Goal: Task Accomplishment & Management: Use online tool/utility

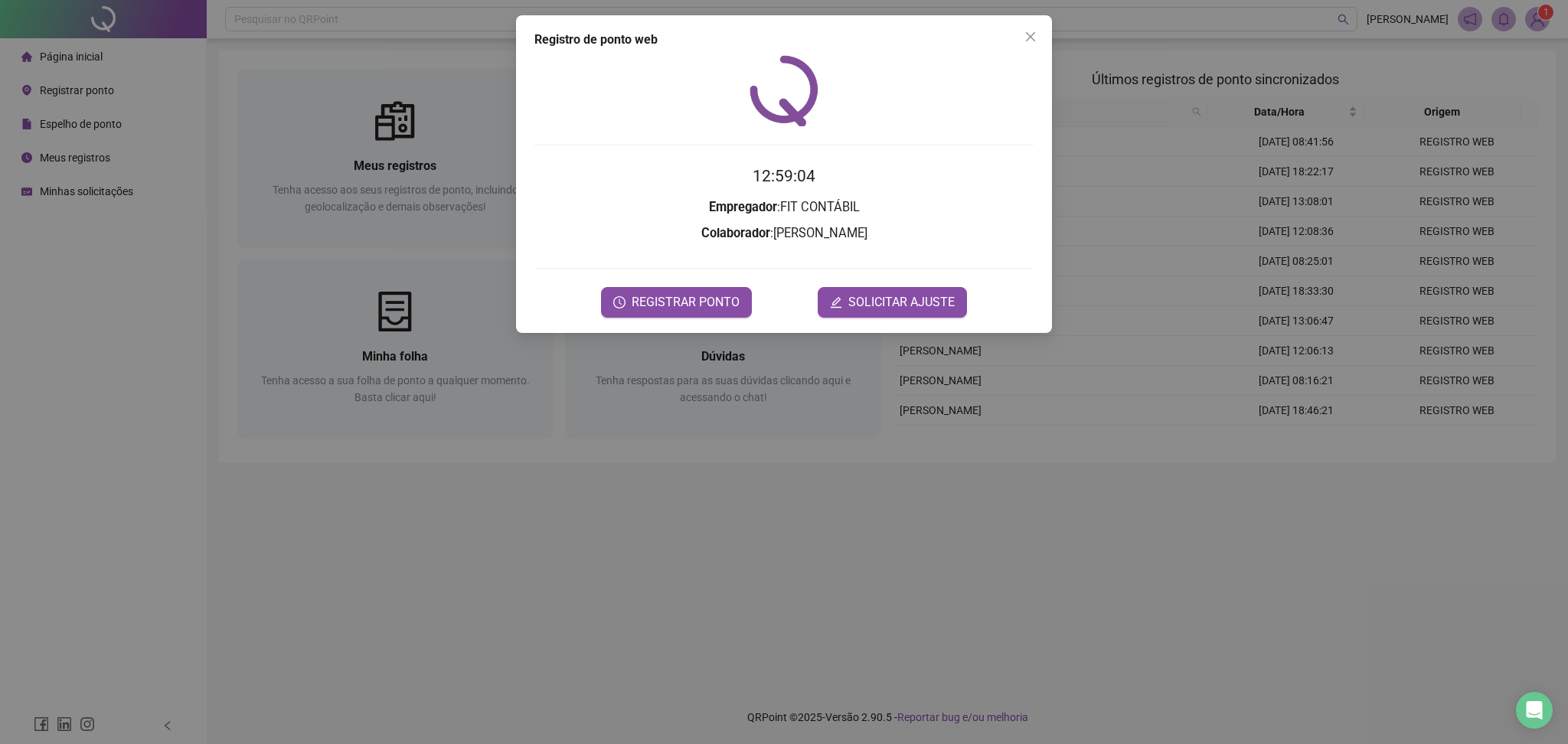
click at [1028, 37] on icon "close" at bounding box center [1031, 37] width 13 height 13
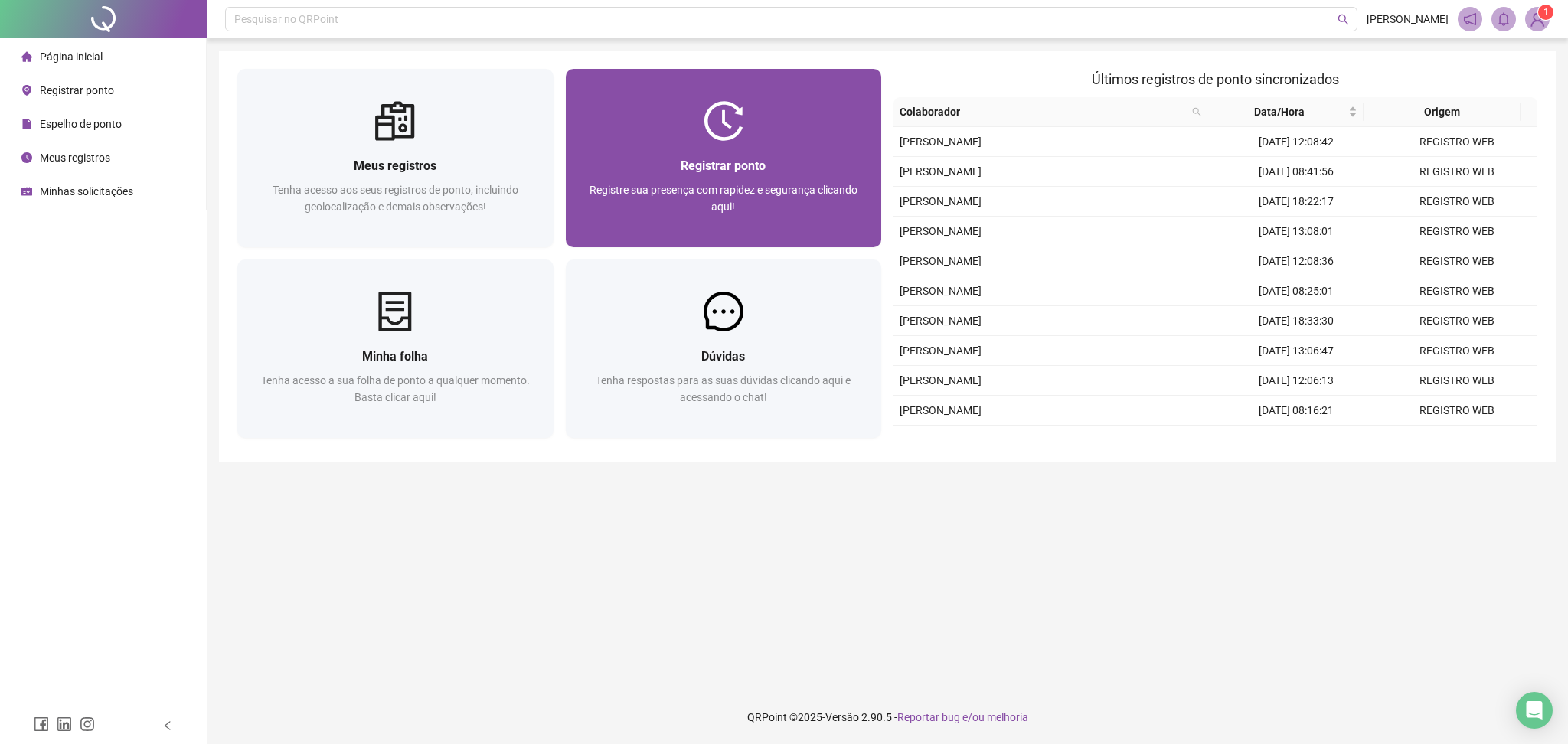
click at [634, 129] on div at bounding box center [725, 120] width 317 height 40
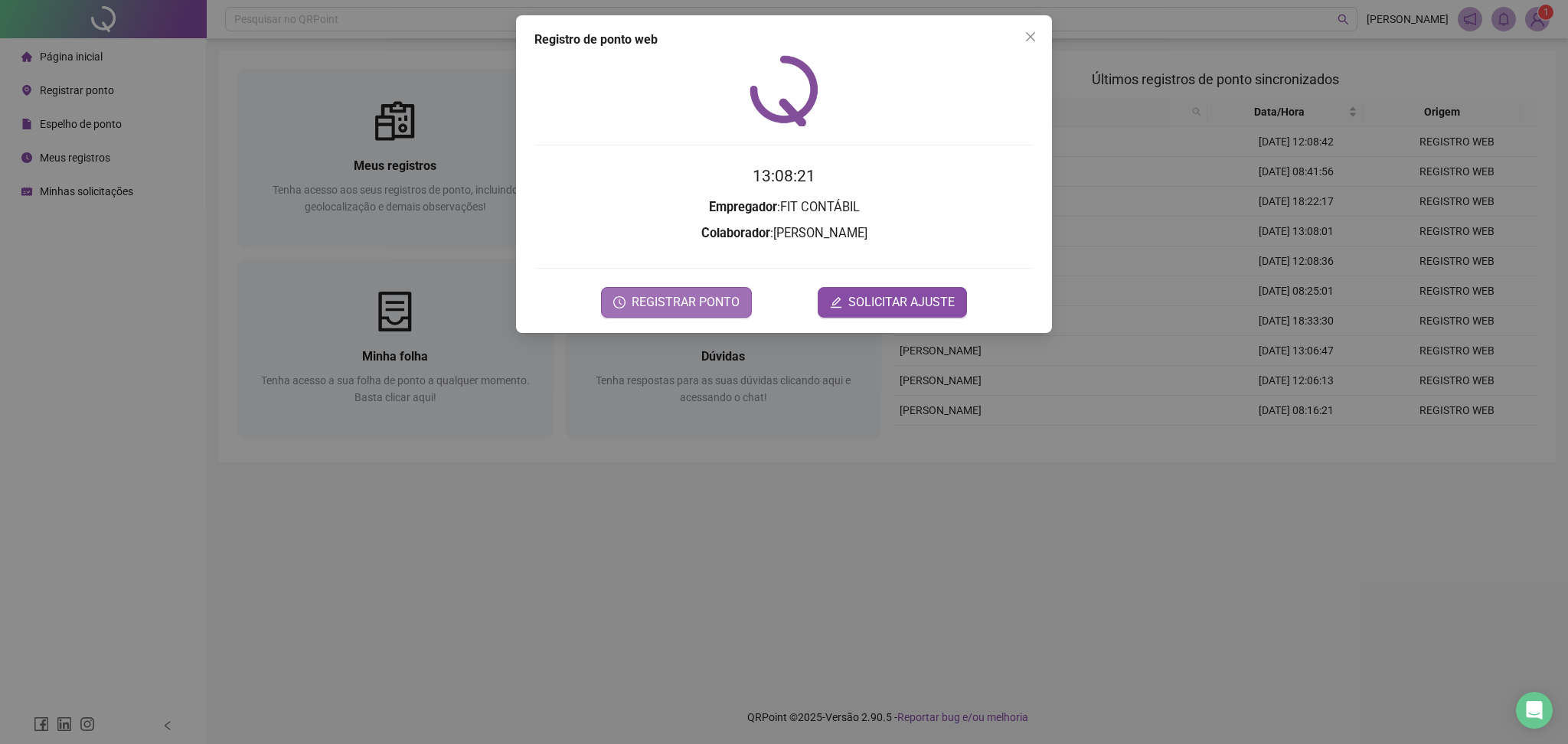
click at [700, 309] on span "REGISTRAR PONTO" at bounding box center [685, 302] width 108 height 18
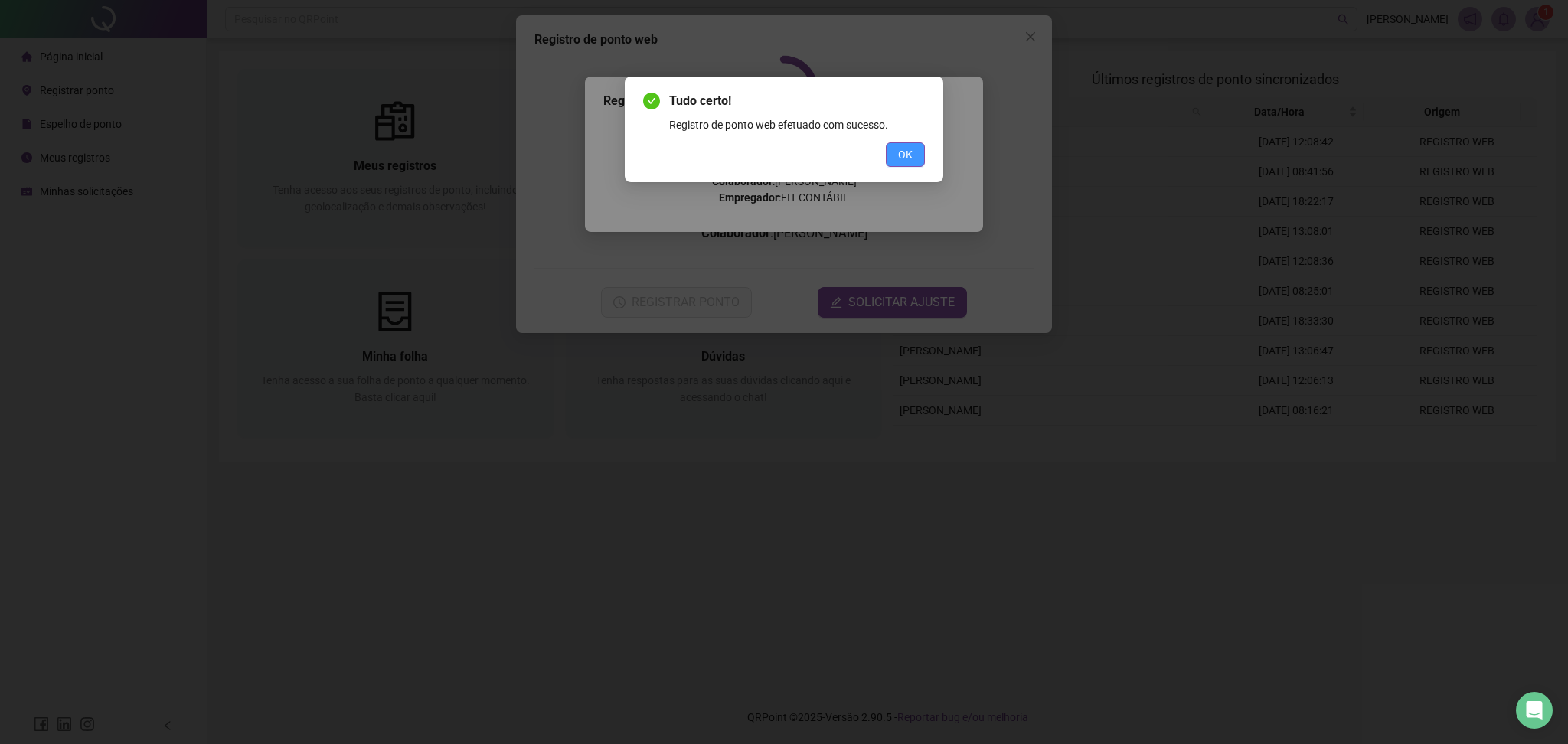
click at [905, 152] on span "OK" at bounding box center [905, 154] width 15 height 17
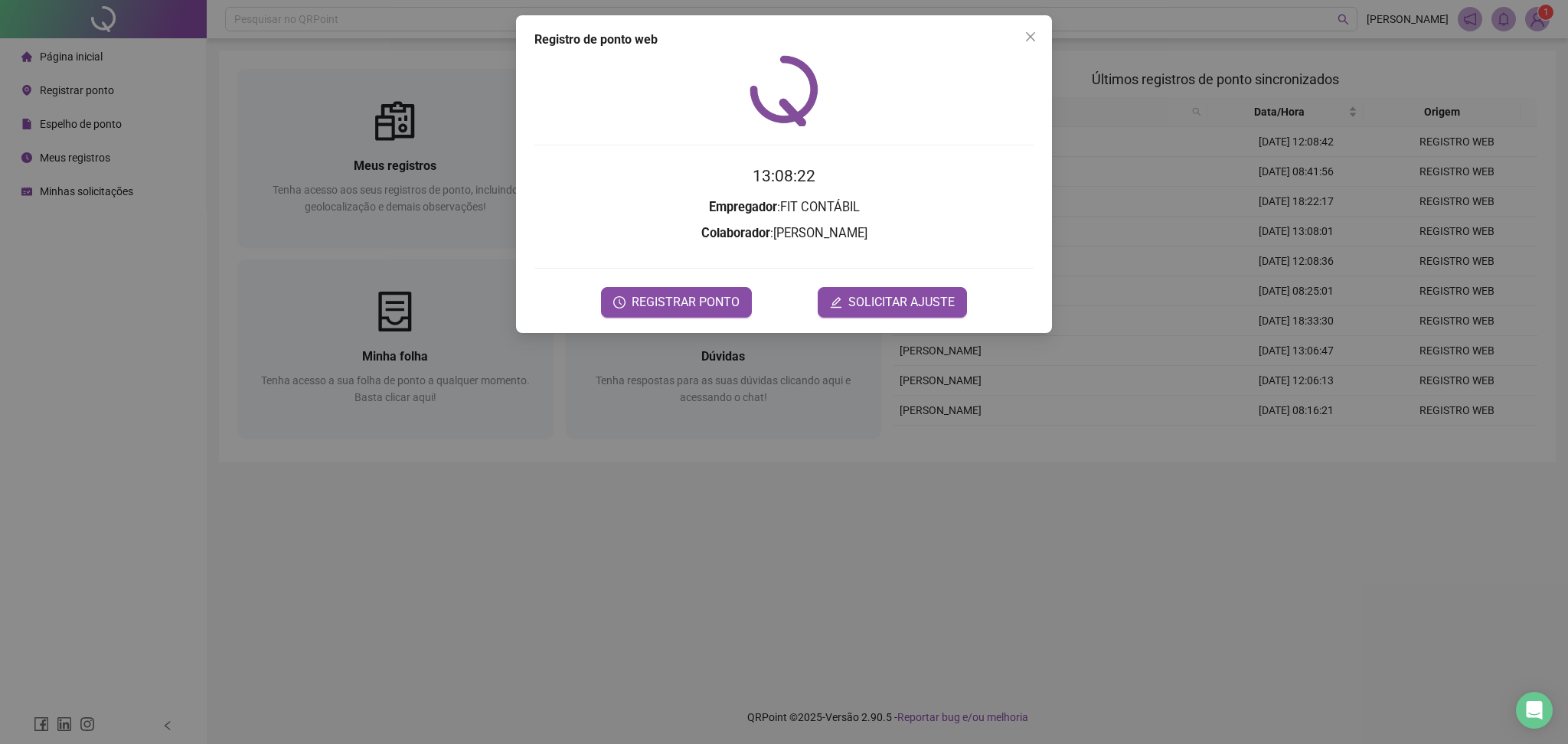
click at [1030, 34] on icon "close" at bounding box center [1031, 37] width 13 height 13
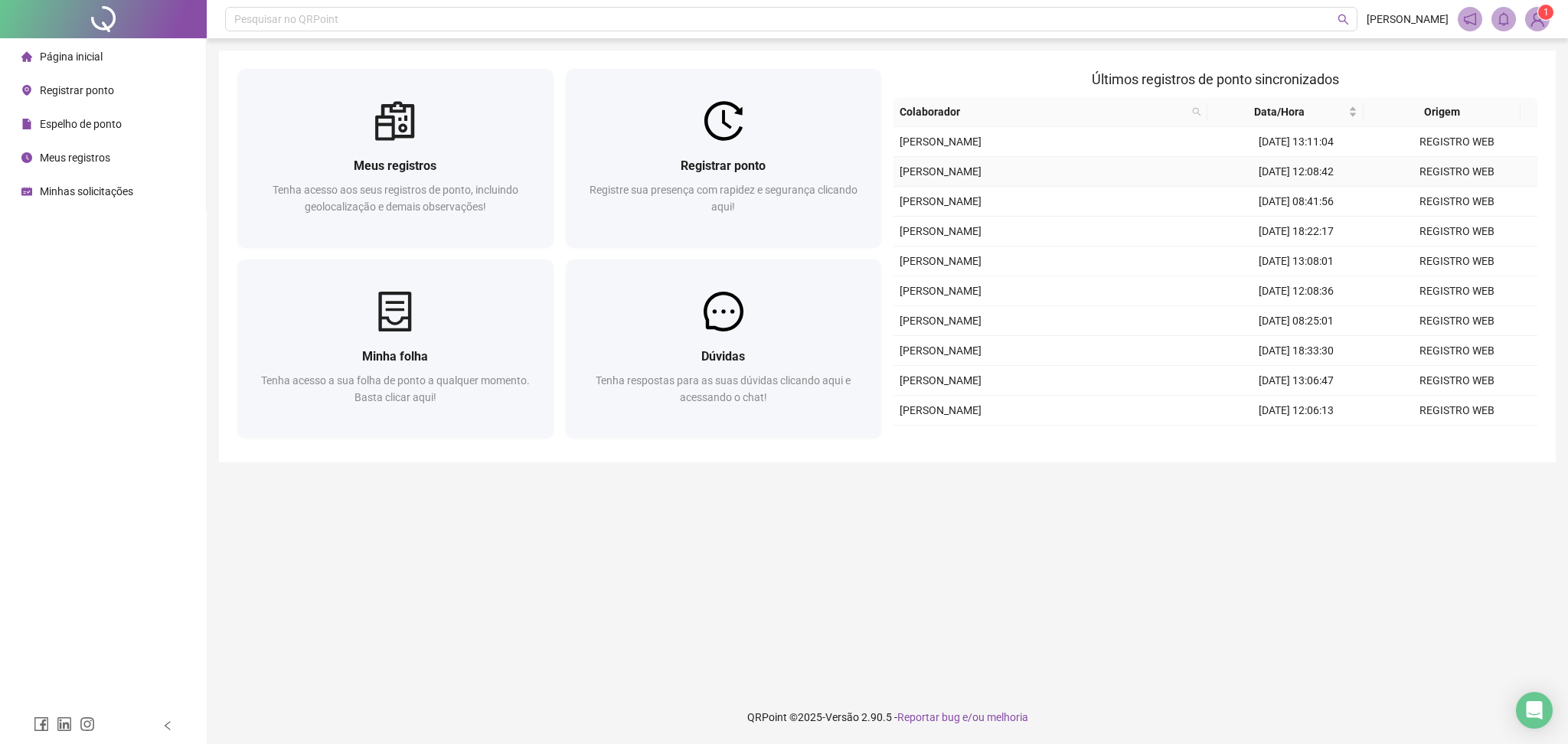
click at [1317, 175] on td "20/08/2025 12:08:42" at bounding box center [1297, 172] width 161 height 30
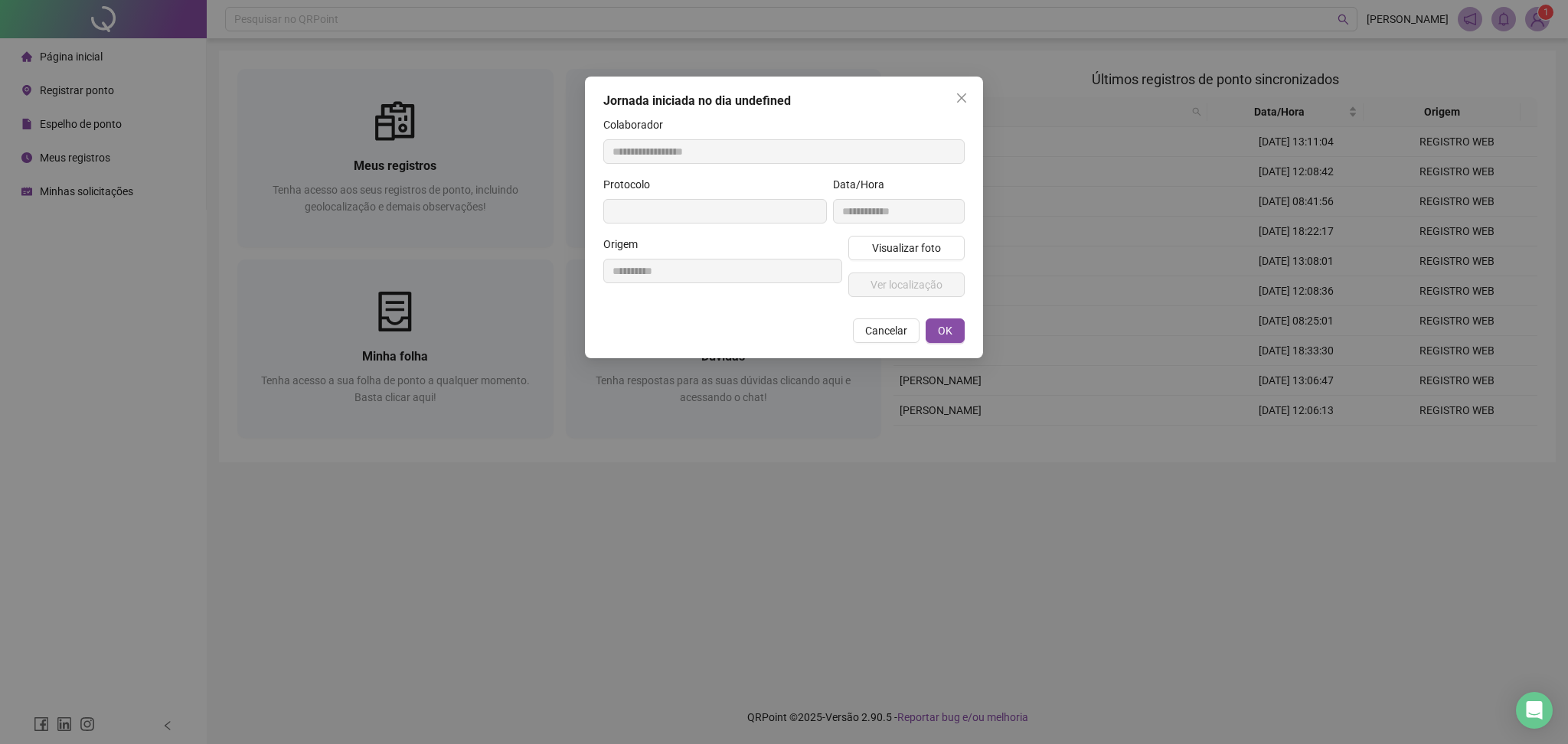
type input "**********"
click at [869, 326] on button "Cancelar" at bounding box center [886, 330] width 67 height 24
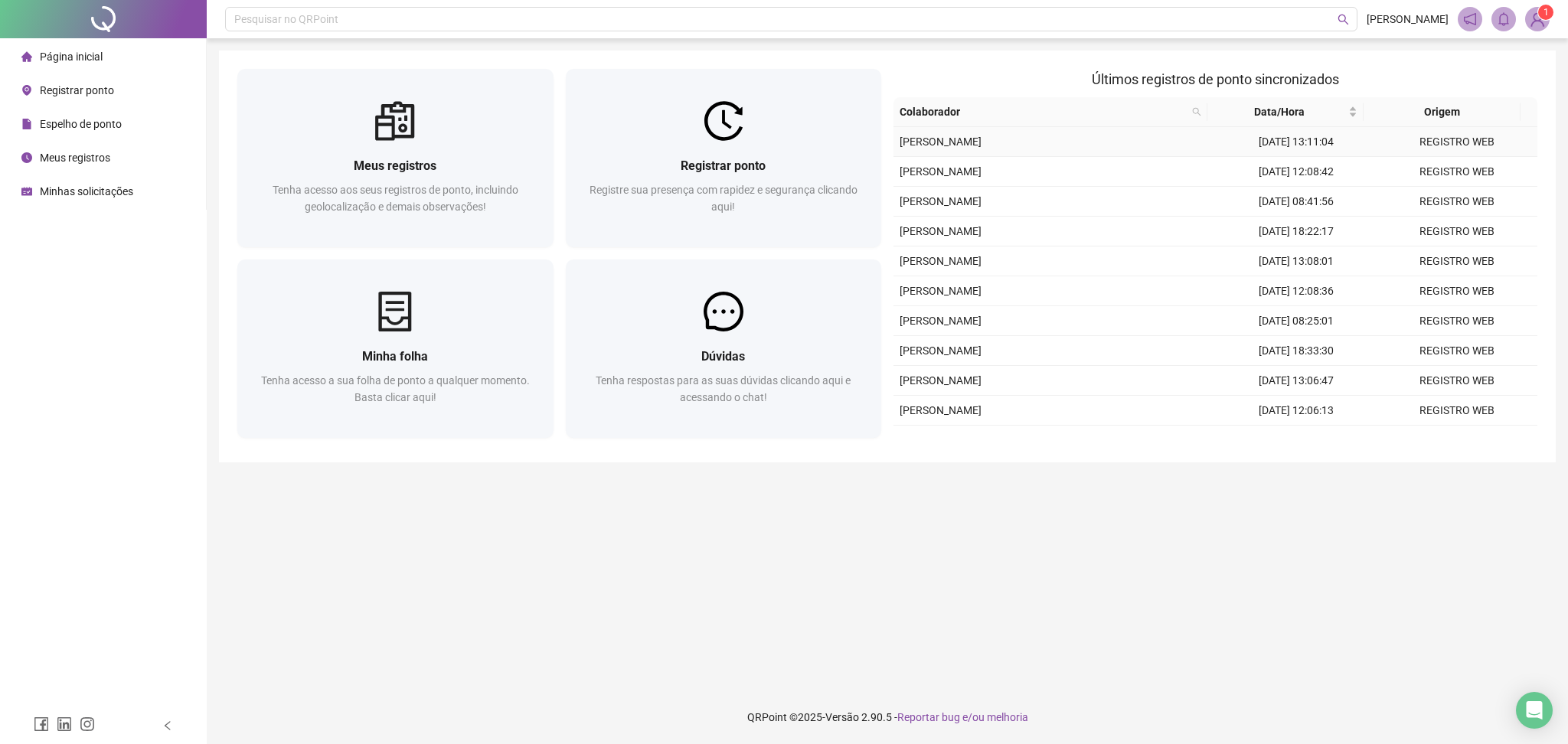
click at [1321, 151] on td "[DATE] 13:11:04" at bounding box center [1297, 142] width 161 height 30
type input "**********"
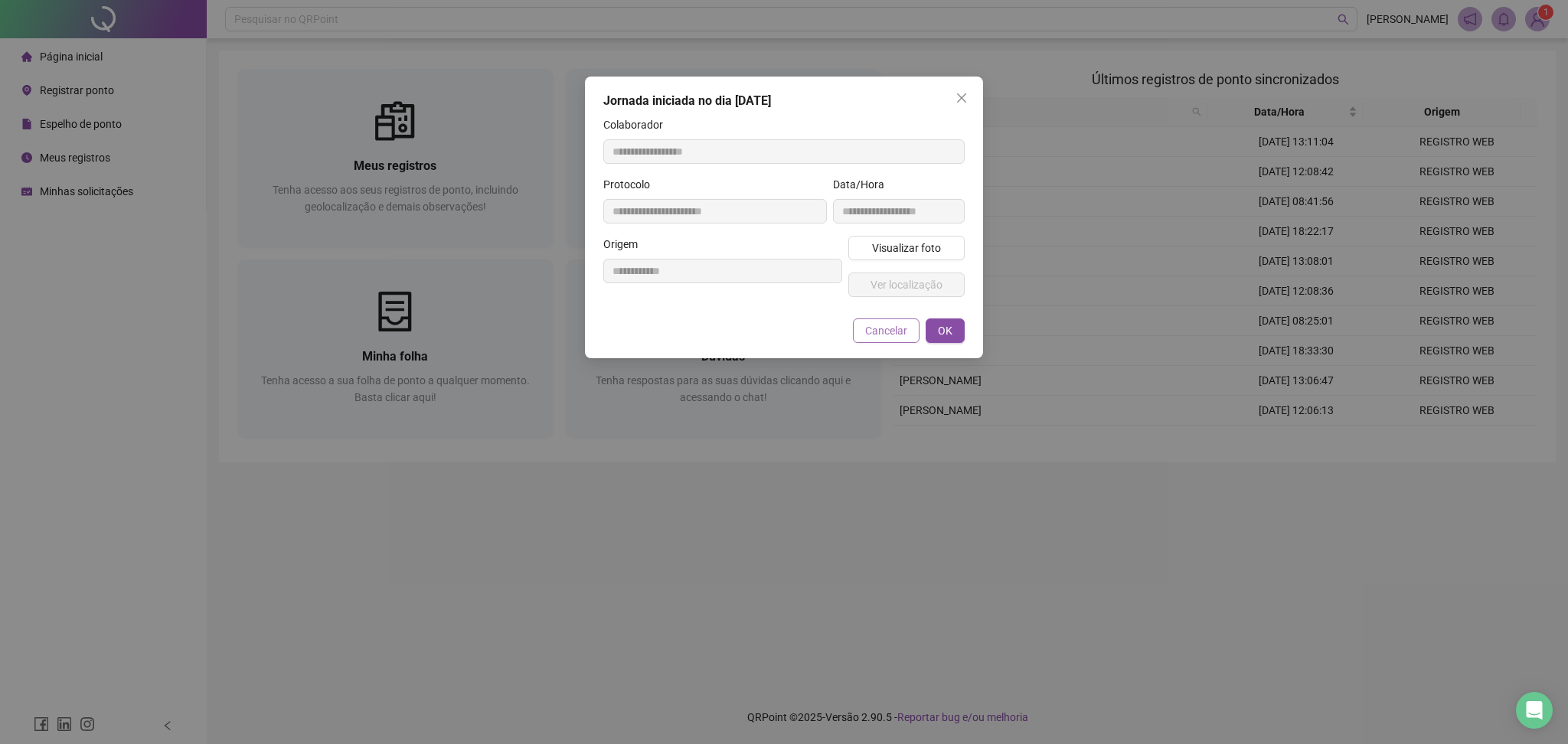
click at [884, 335] on span "Cancelar" at bounding box center [886, 330] width 42 height 17
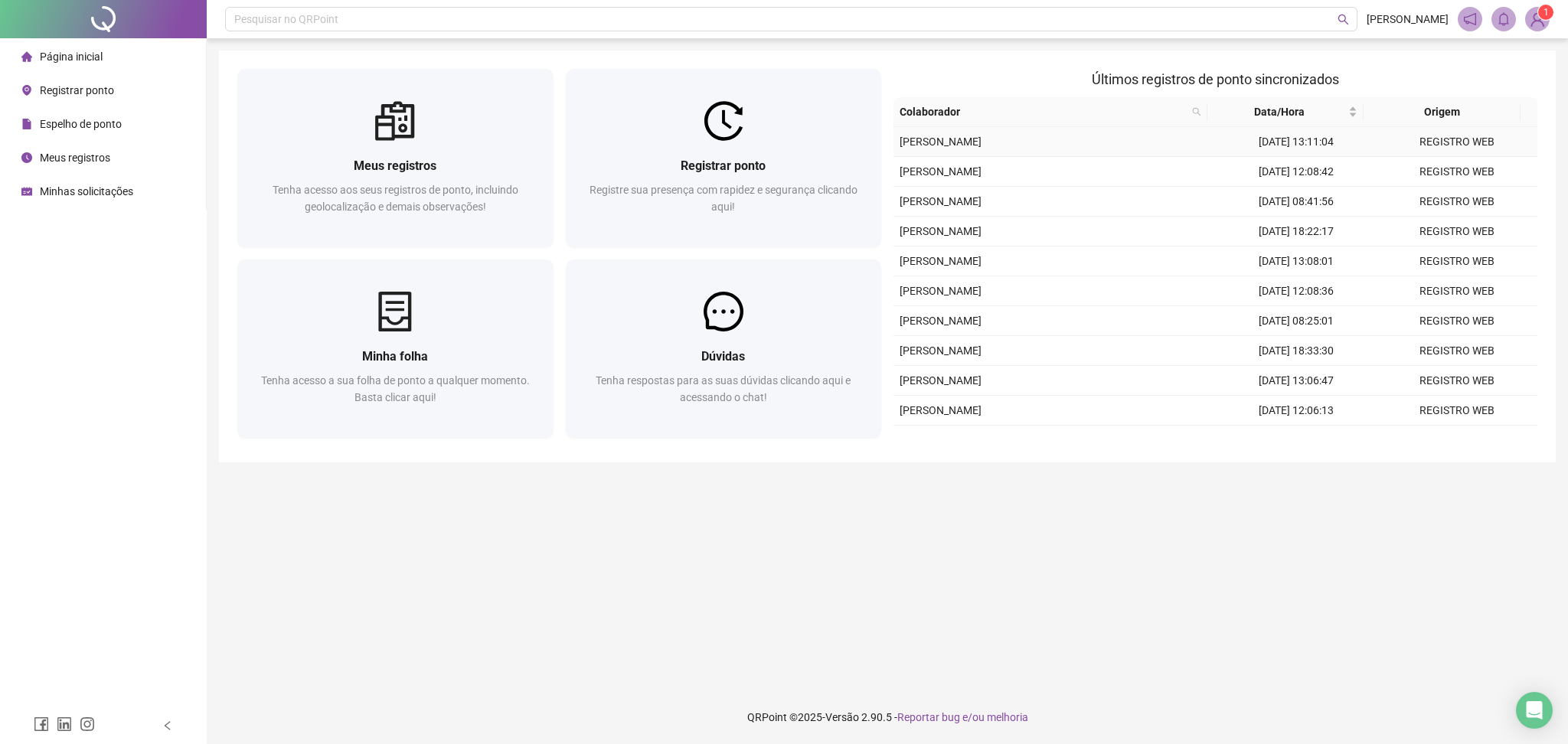
click at [1321, 142] on td "[DATE] 13:11:04" at bounding box center [1297, 142] width 161 height 30
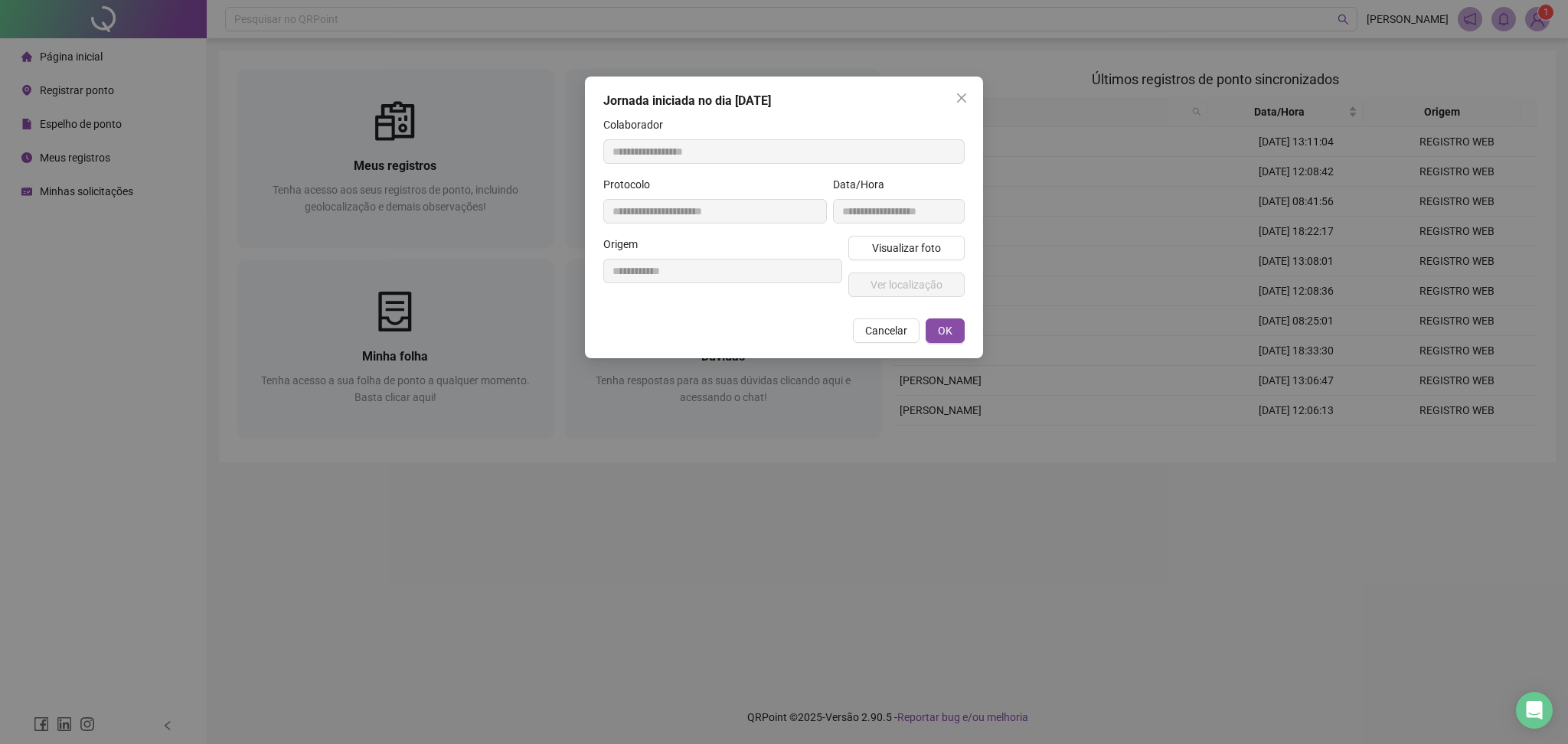
click at [862, 335] on button "Cancelar" at bounding box center [886, 330] width 67 height 24
